Goal: Book appointment/travel/reservation

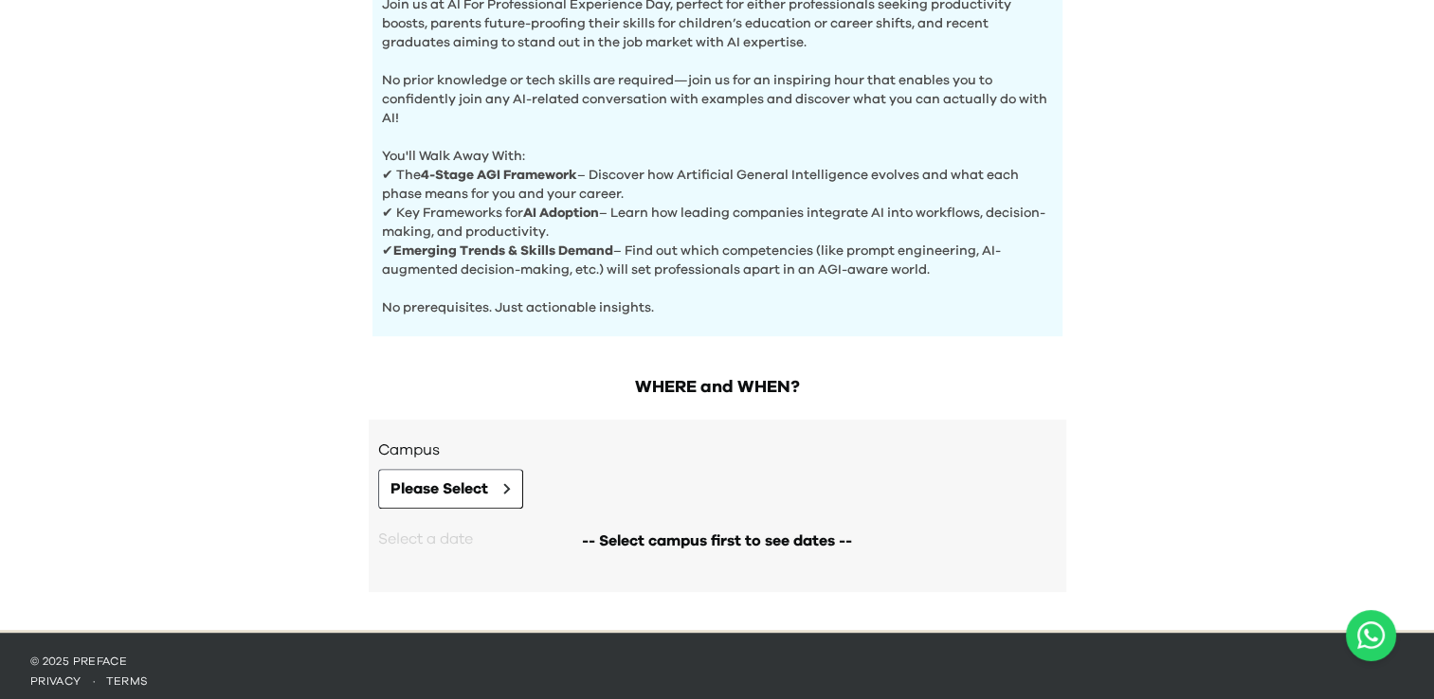
scroll to position [690, 0]
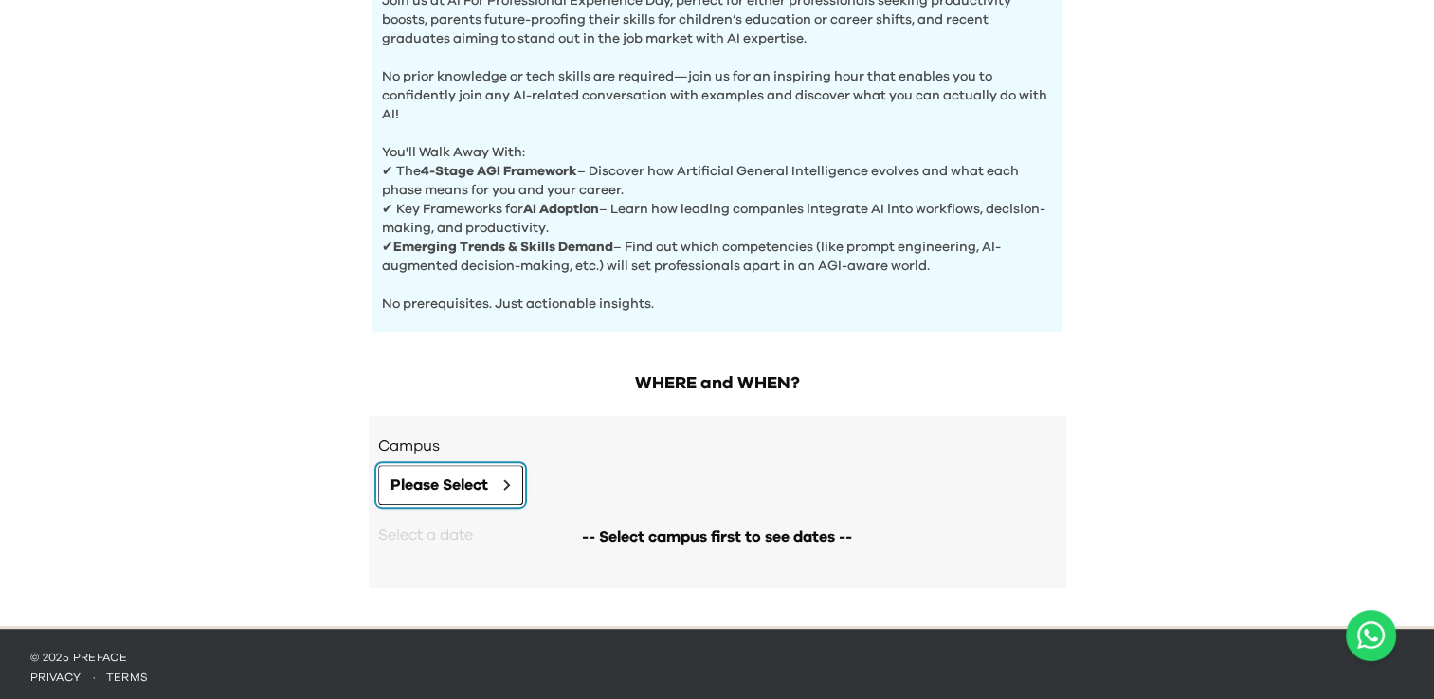
click at [451, 481] on span "Please Select" at bounding box center [439, 485] width 98 height 23
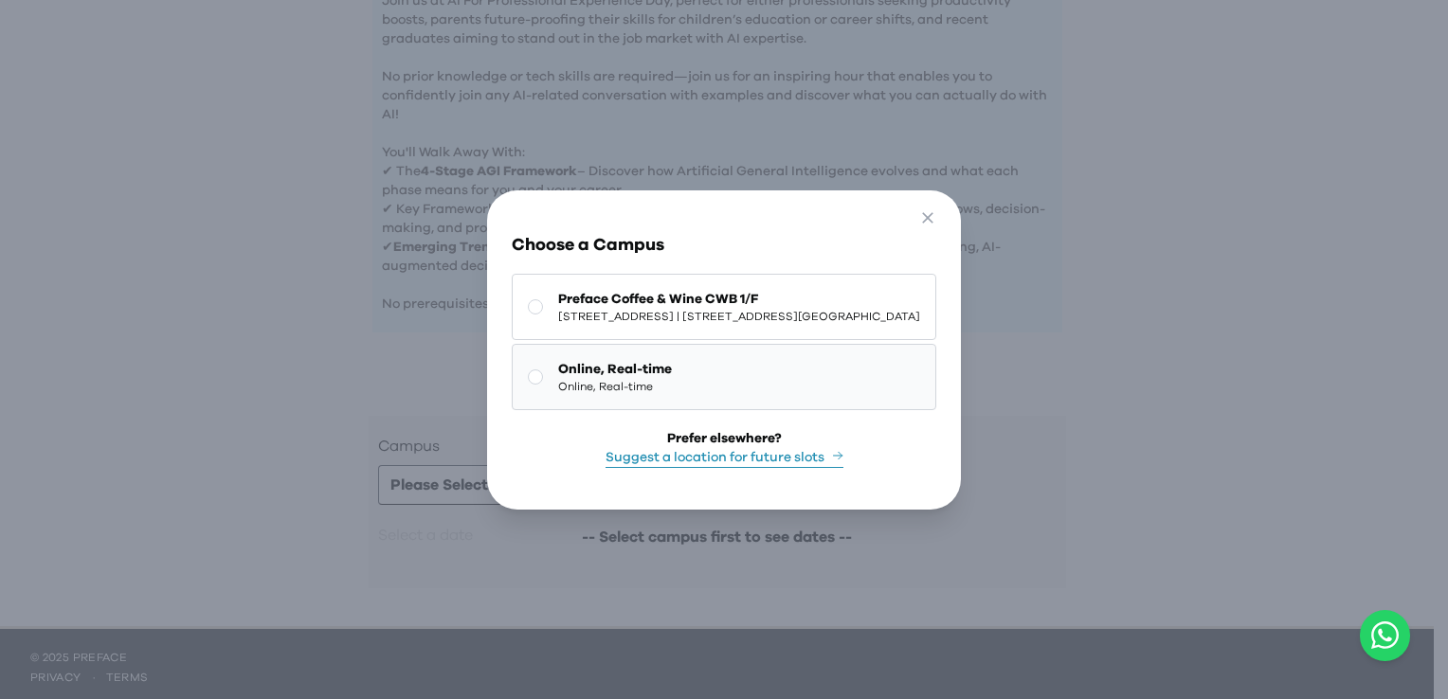
click at [713, 384] on button "Online, Real-time Online, Real-time" at bounding box center [724, 377] width 425 height 66
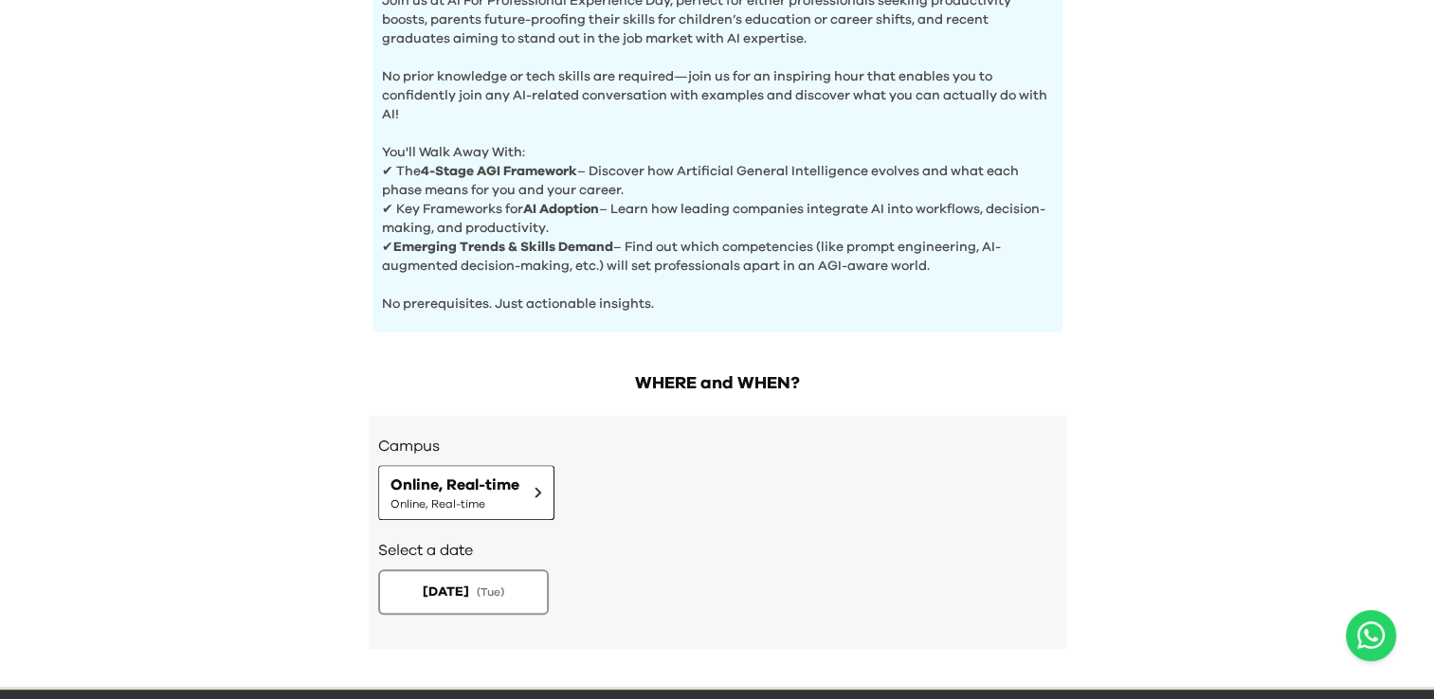
scroll to position [751, 0]
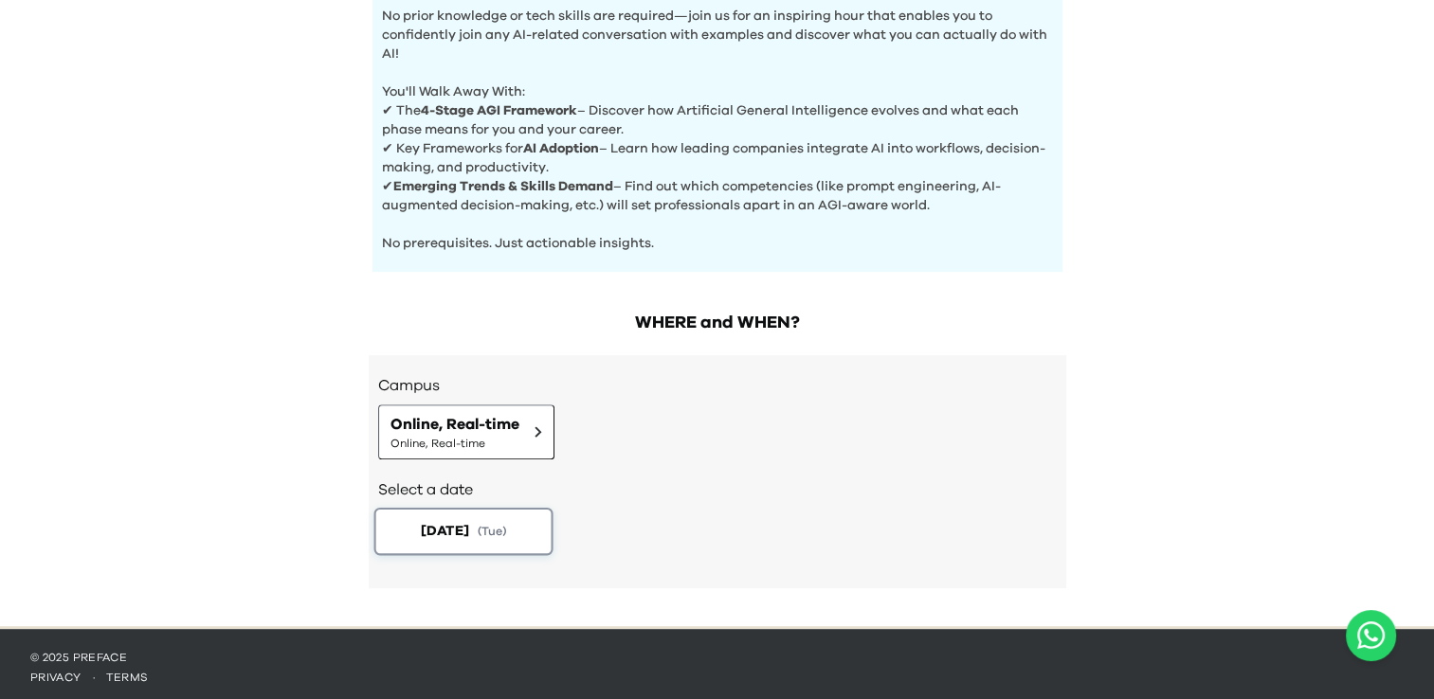
click at [505, 533] on span "( Tue )" at bounding box center [491, 531] width 28 height 16
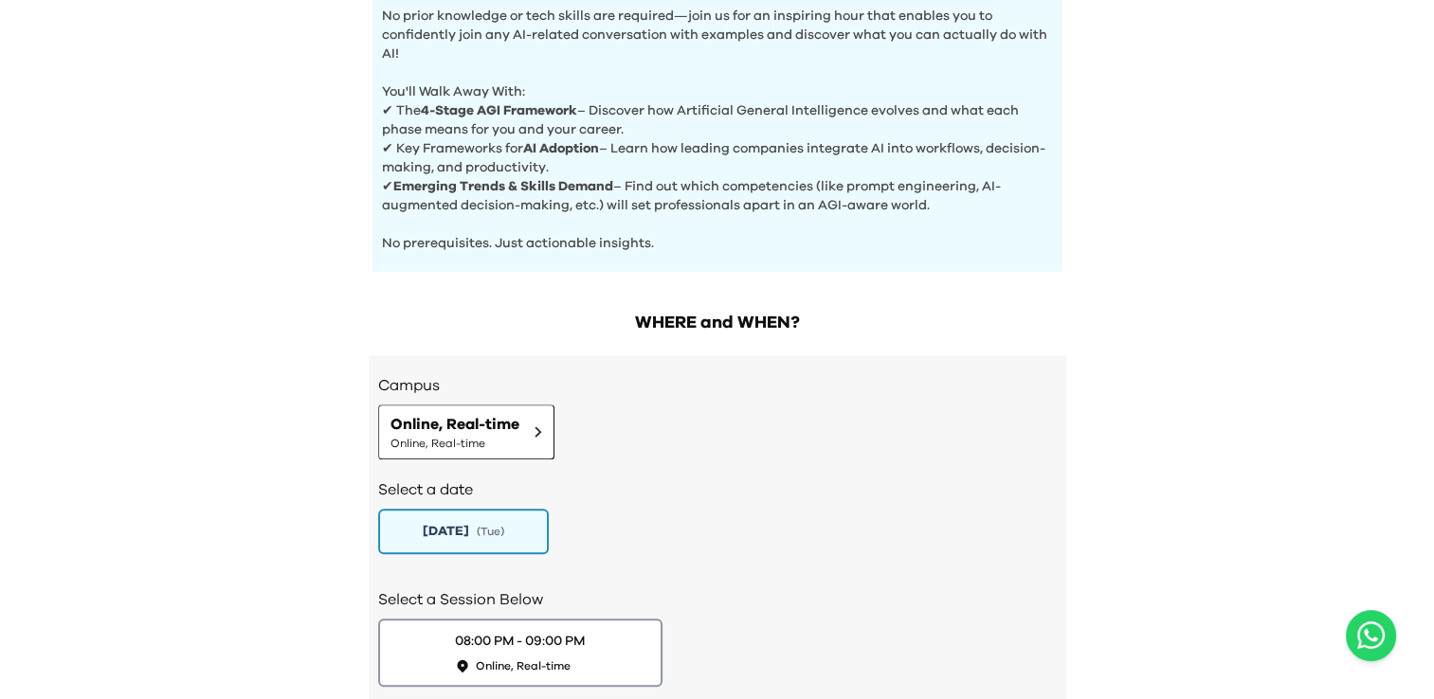
scroll to position [882, 0]
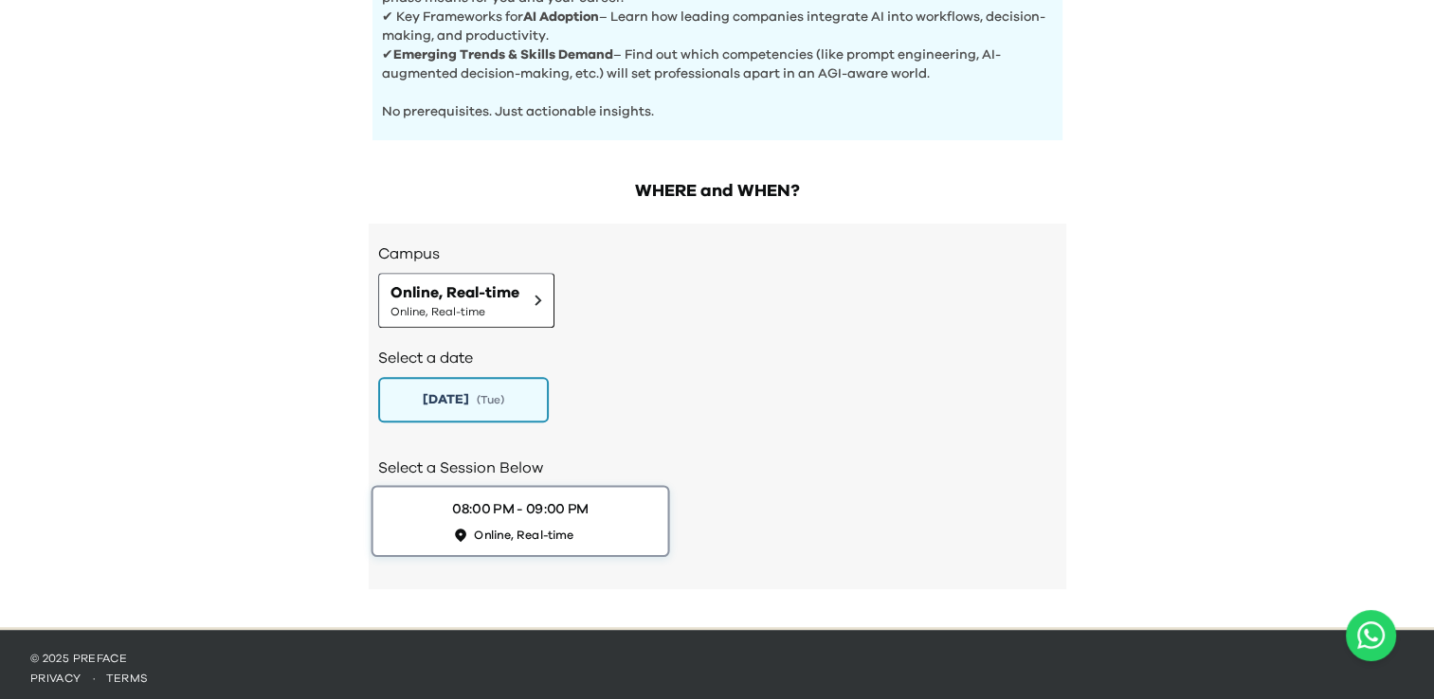
click at [601, 530] on button "08:00 PM - 09:00 PM Online, Real-time" at bounding box center [520, 521] width 299 height 72
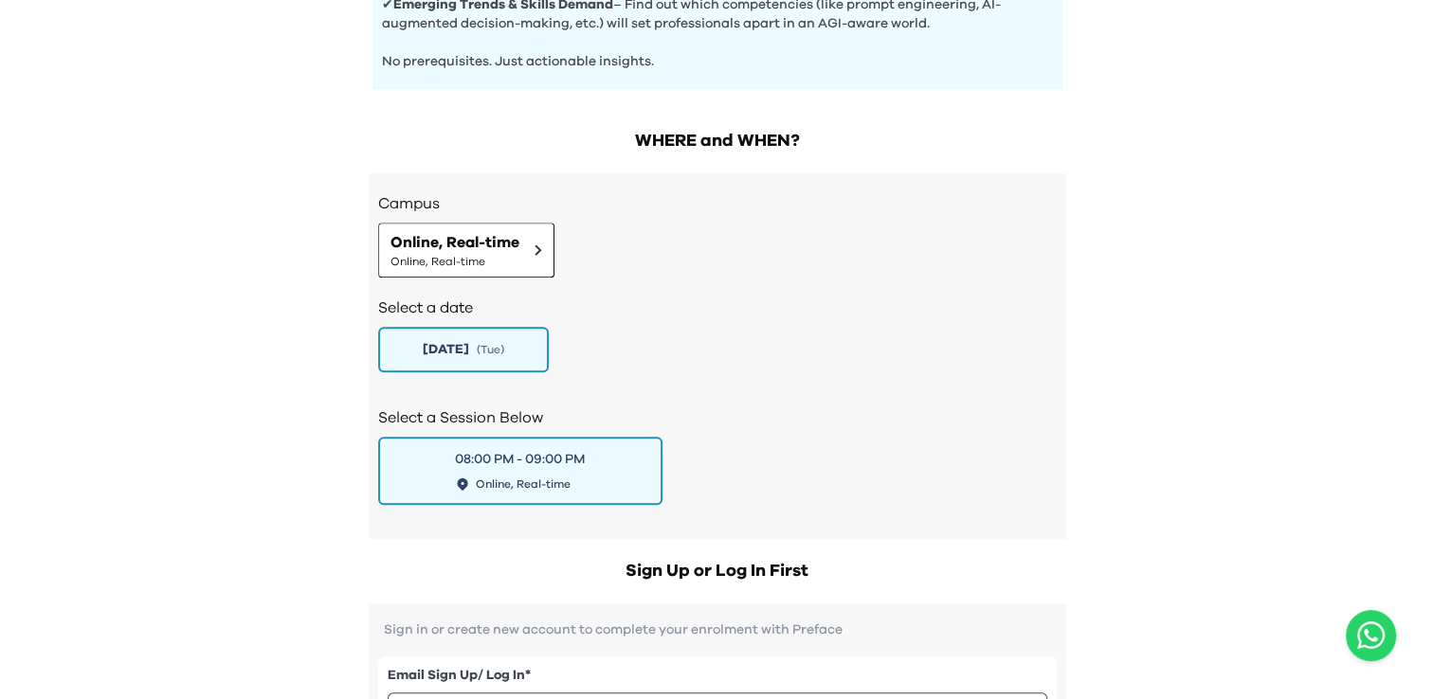
scroll to position [945, 0]
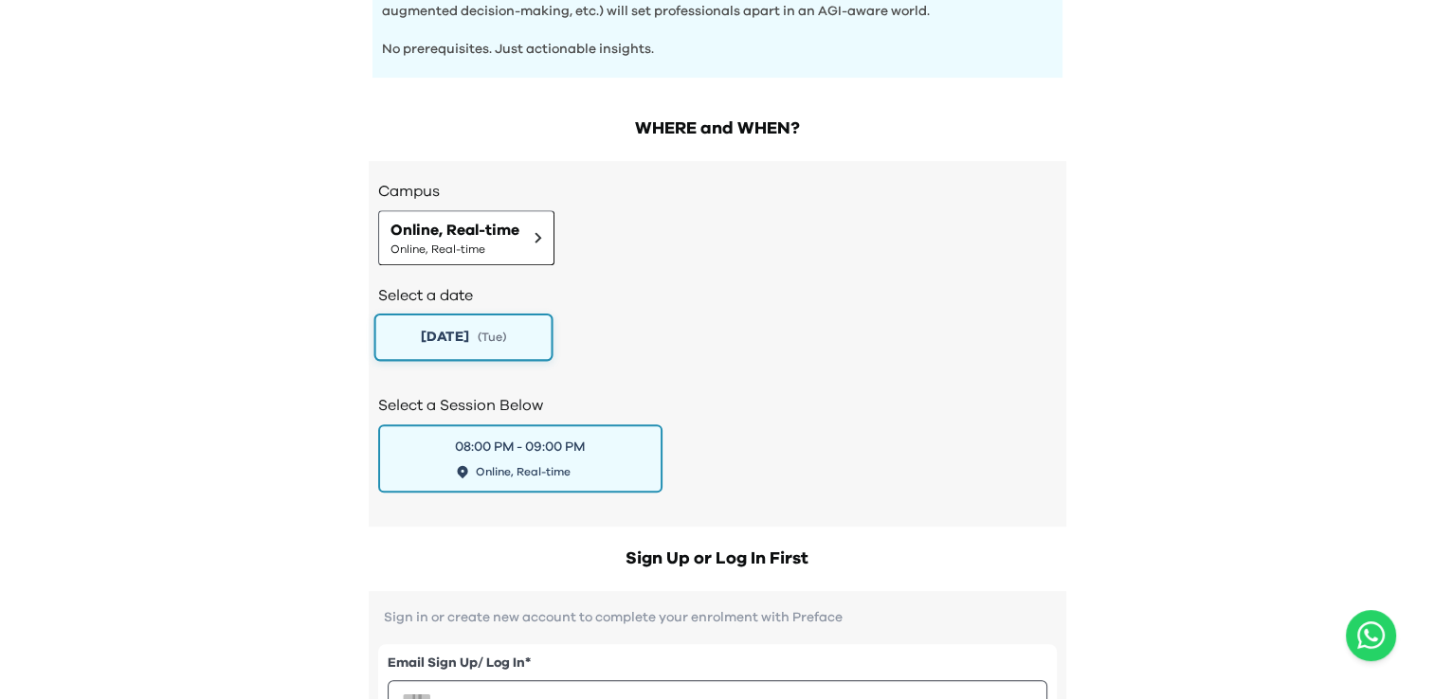
click at [505, 329] on span "( Tue )" at bounding box center [491, 337] width 28 height 16
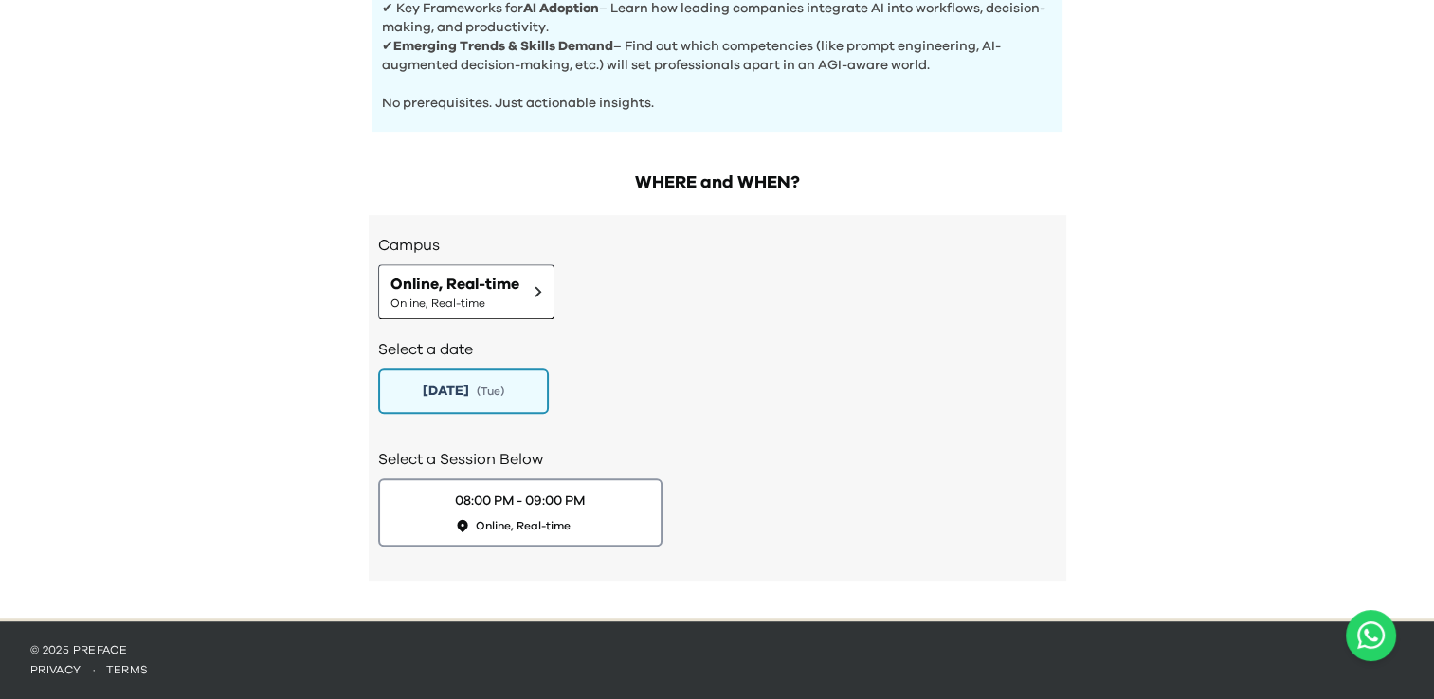
scroll to position [882, 0]
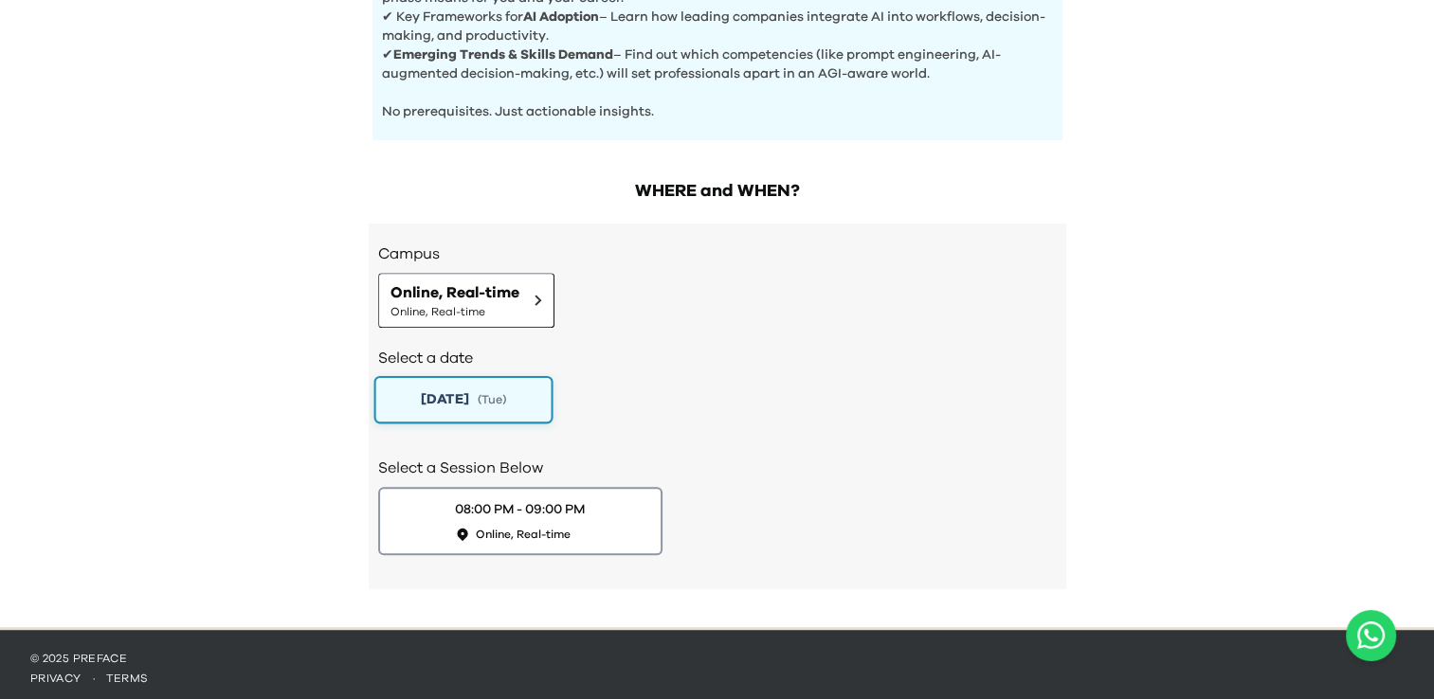
click at [495, 392] on span "( Tue )" at bounding box center [491, 399] width 28 height 16
click at [717, 357] on h2 "Select a date" at bounding box center [717, 358] width 679 height 23
click at [561, 533] on span "Online, Real-time" at bounding box center [524, 535] width 100 height 16
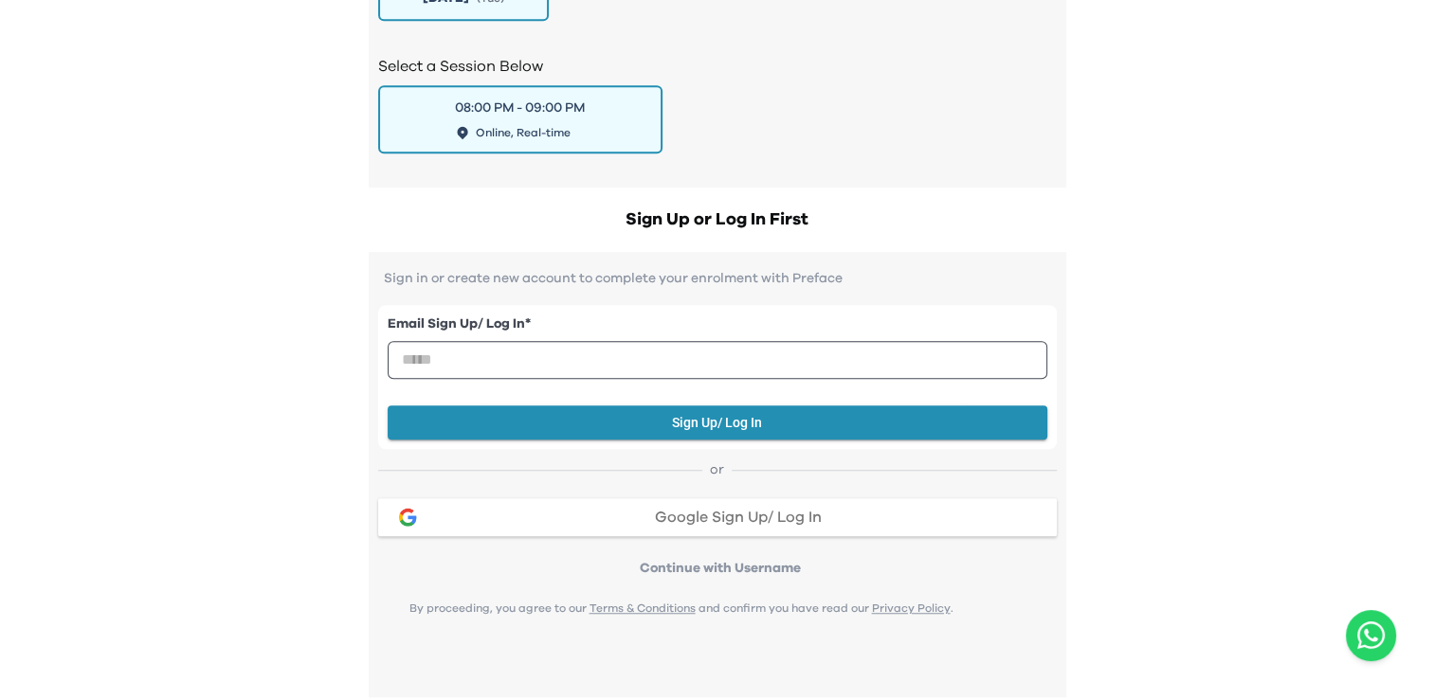
scroll to position [1285, 0]
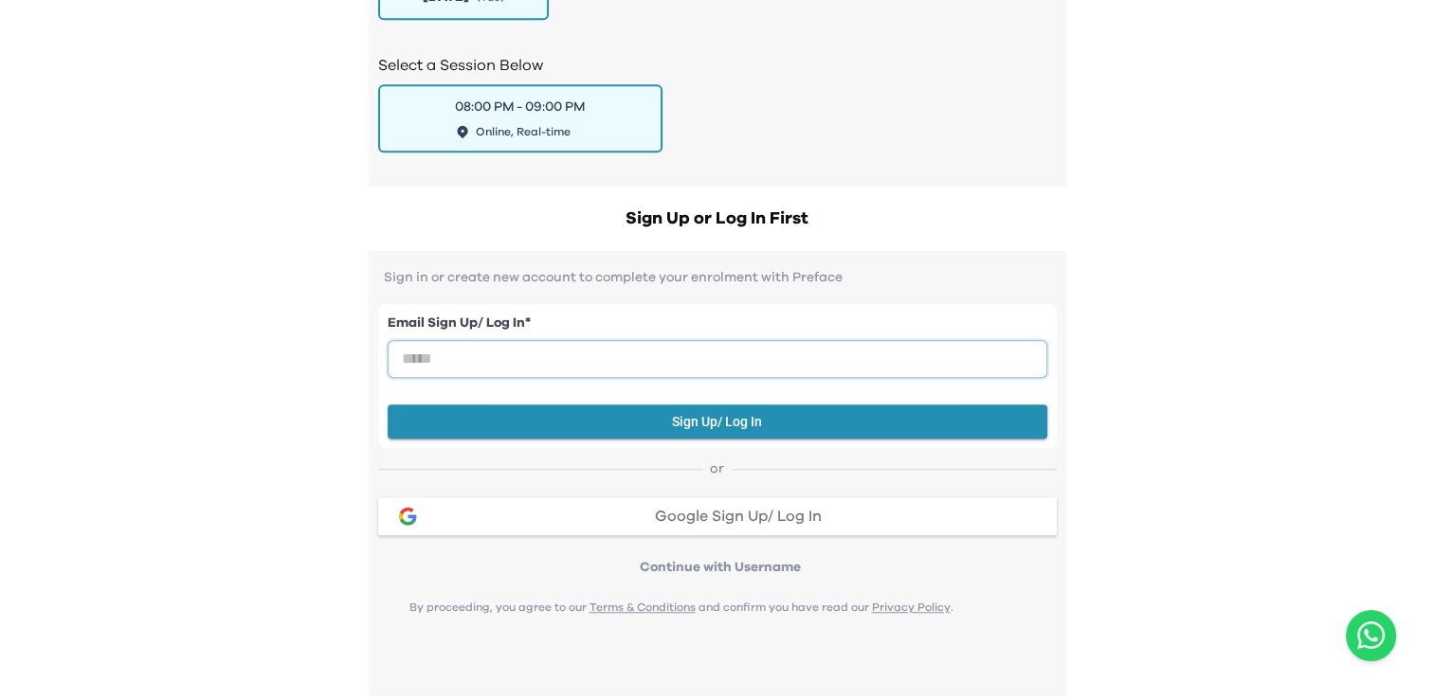
click at [766, 362] on input "email" at bounding box center [718, 359] width 660 height 38
type input "**********"
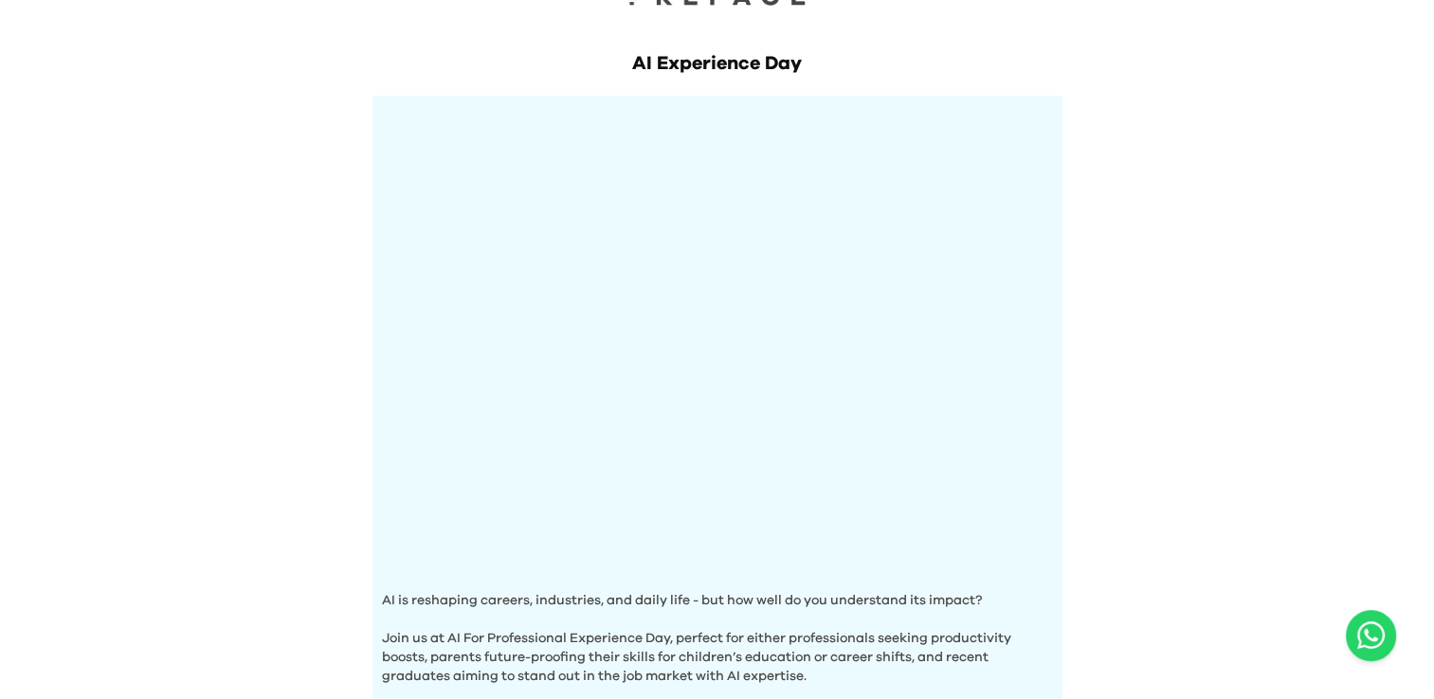
scroll to position [0, 0]
